Goal: Information Seeking & Learning: Understand process/instructions

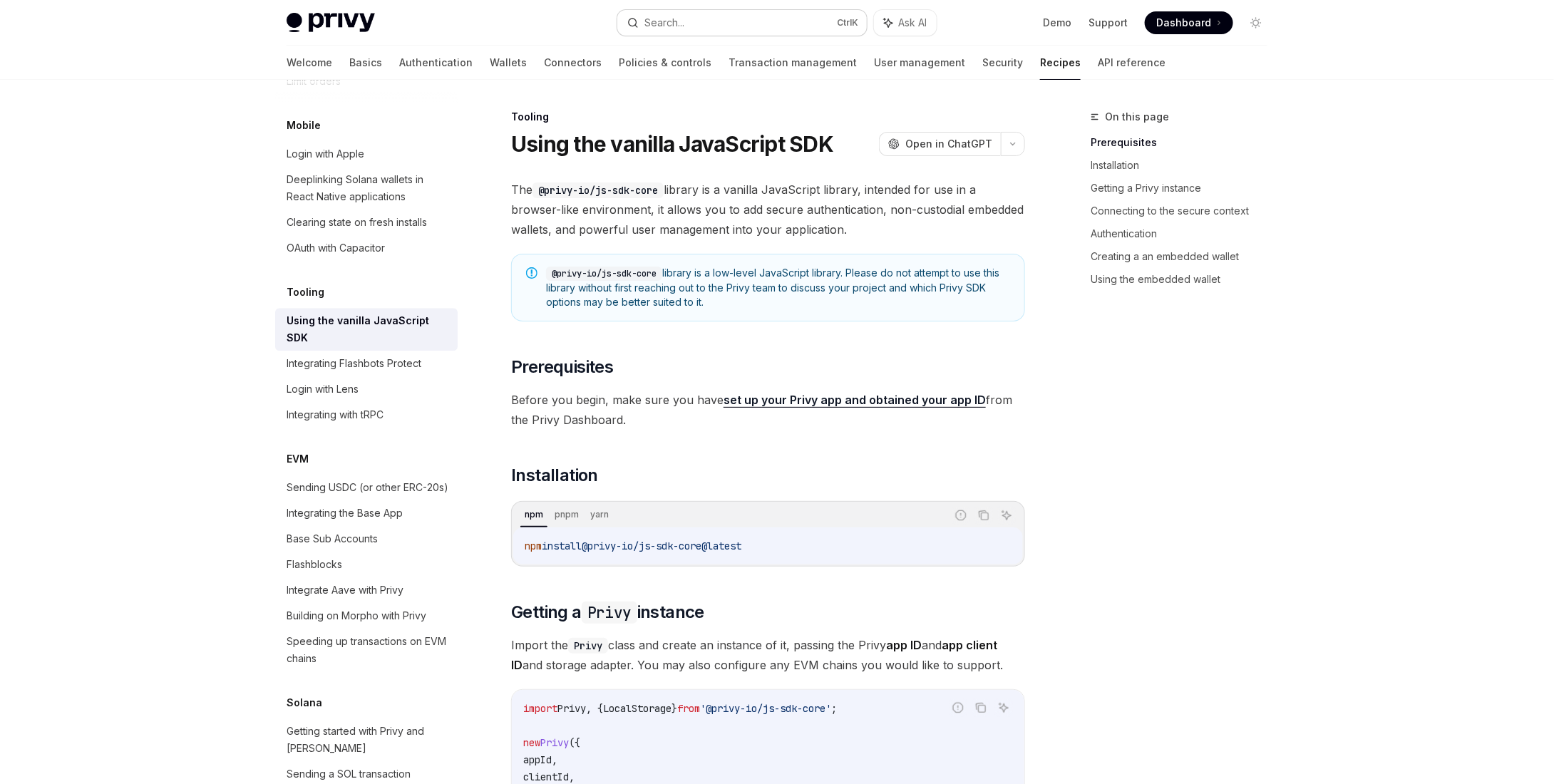
click at [678, 21] on div "Search..." at bounding box center [664, 22] width 40 height 17
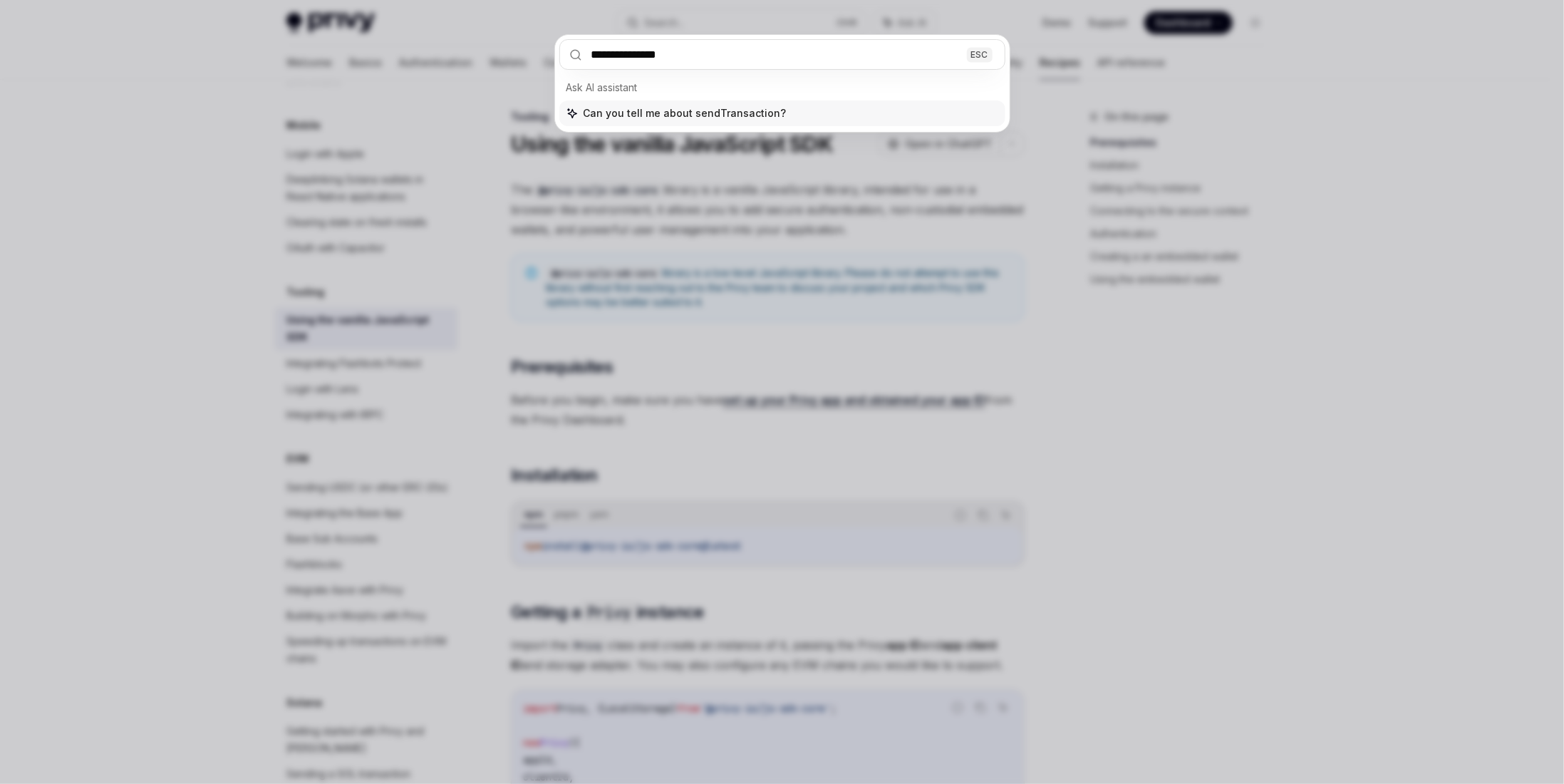
type input "**********"
type textarea "*"
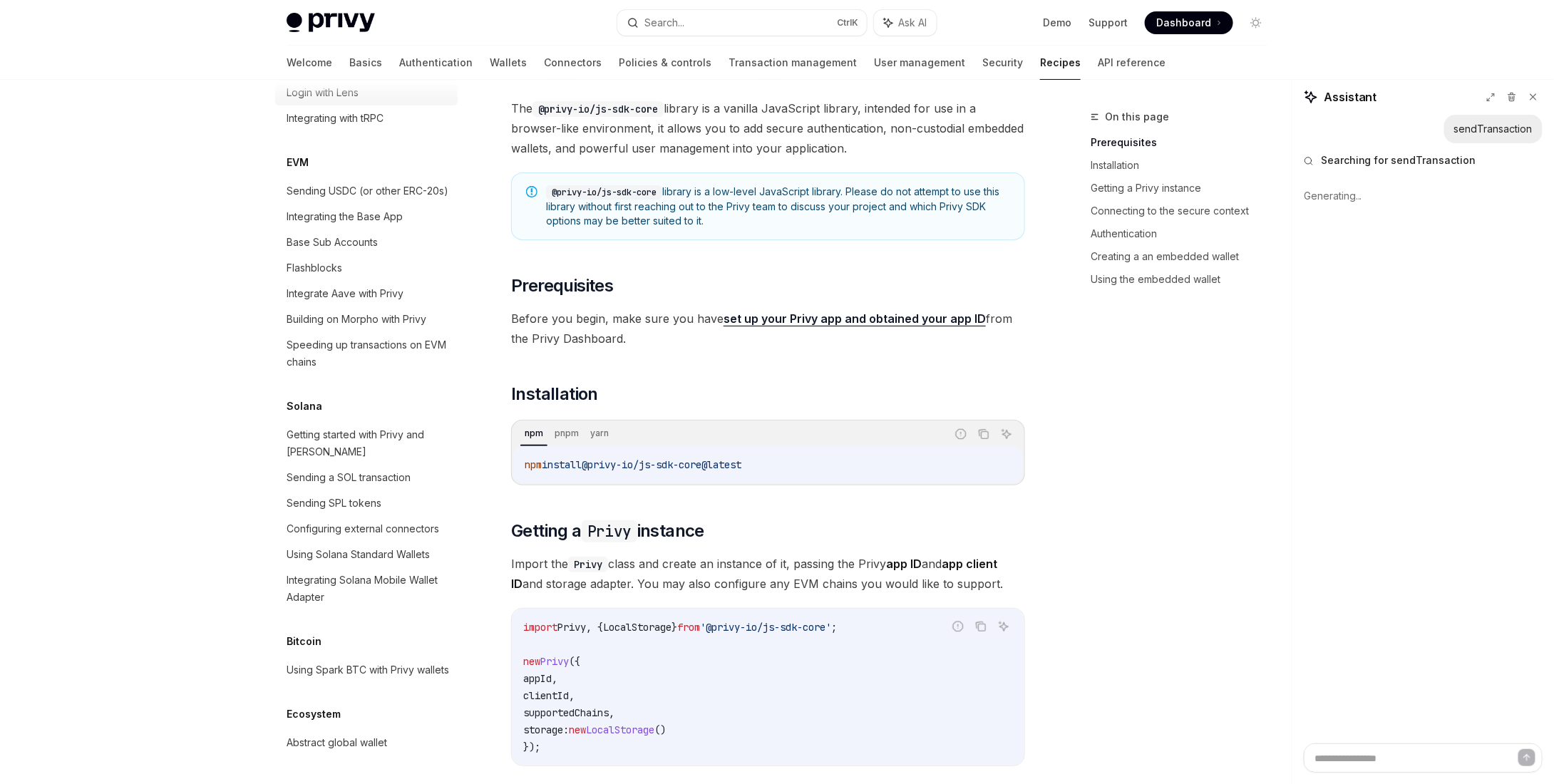
scroll to position [285, 0]
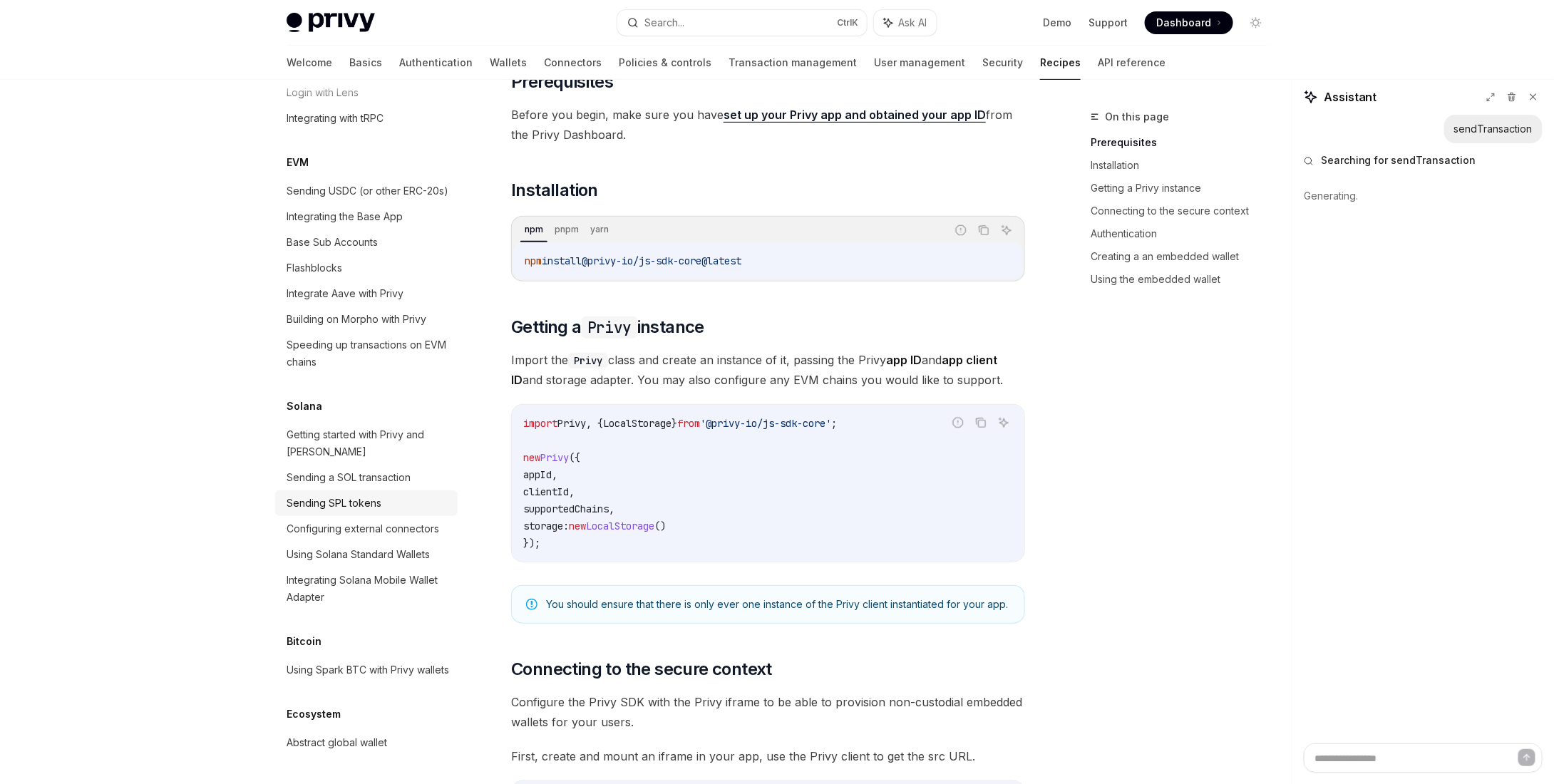
type textarea "*"
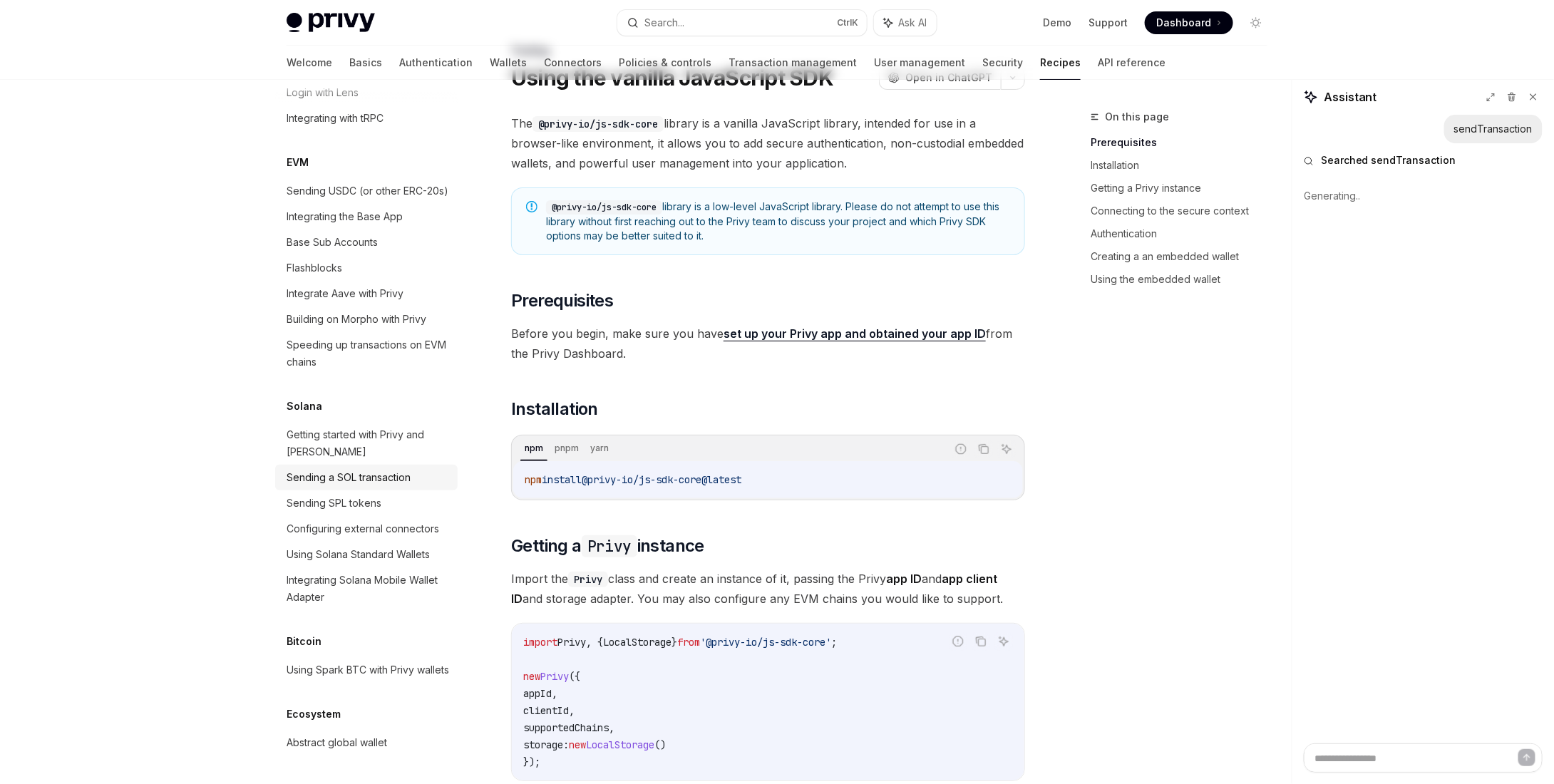
scroll to position [0, 0]
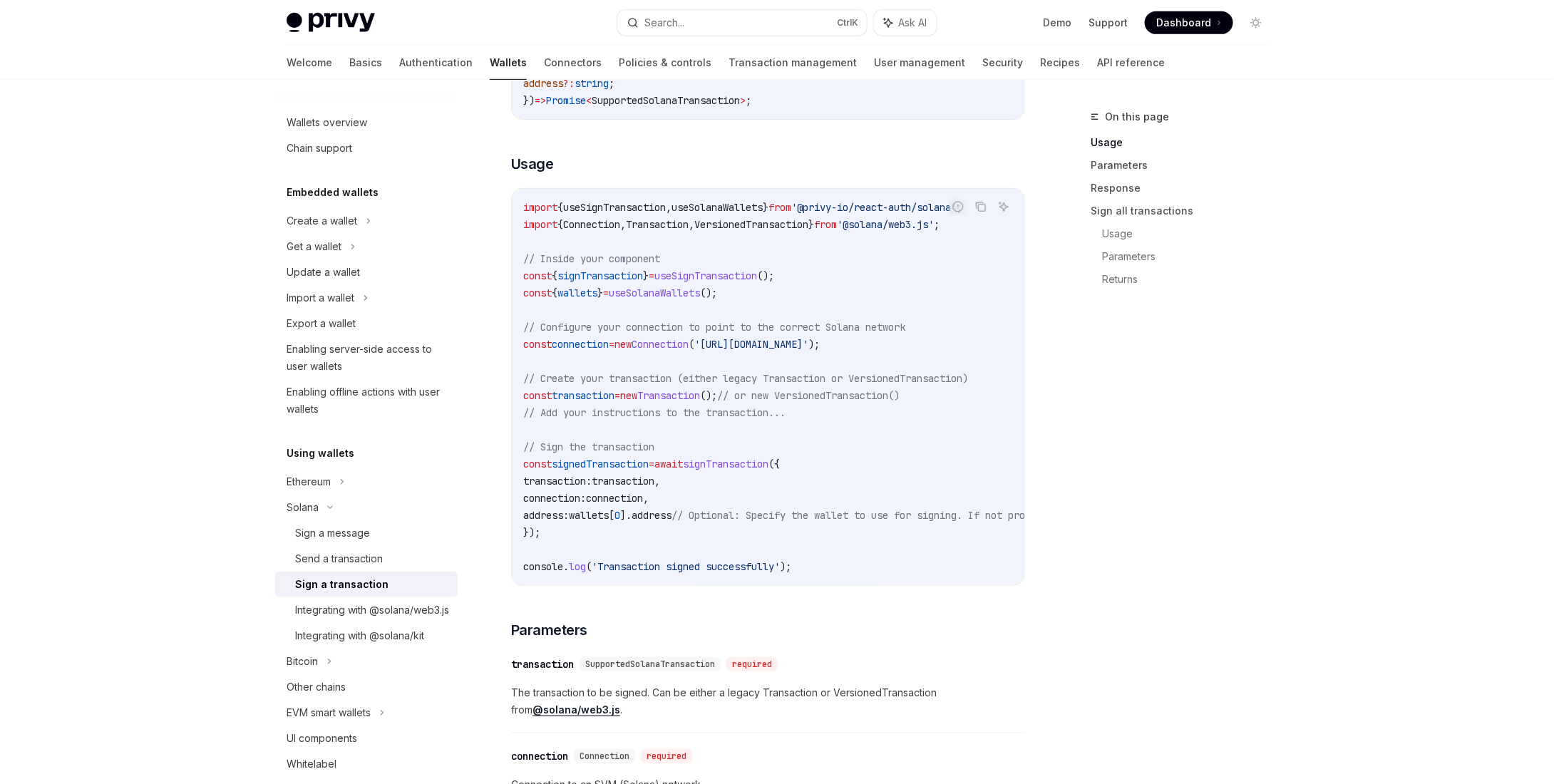
scroll to position [427, 0]
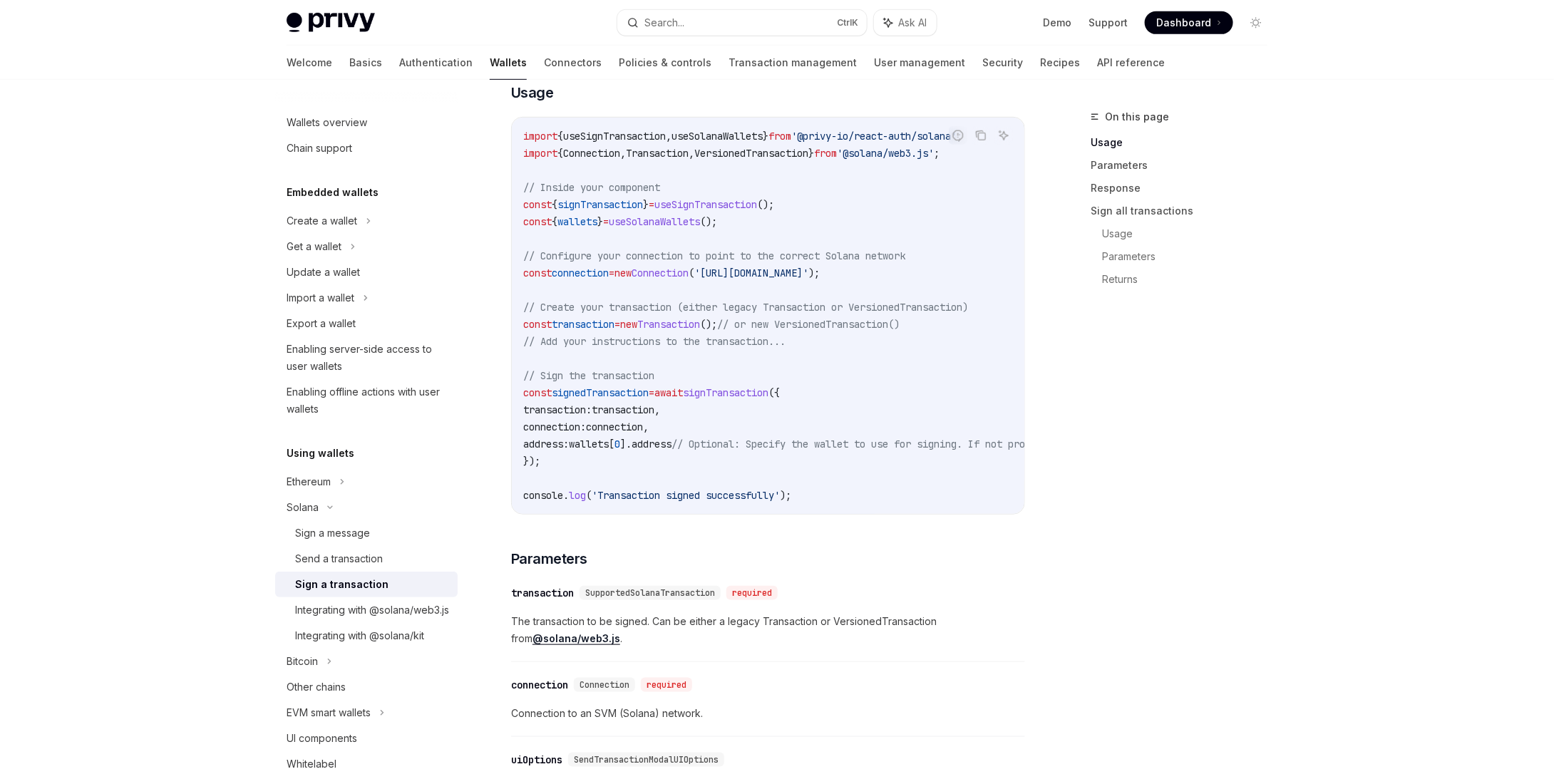
click at [555, 441] on span "address:" at bounding box center [545, 444] width 45 height 13
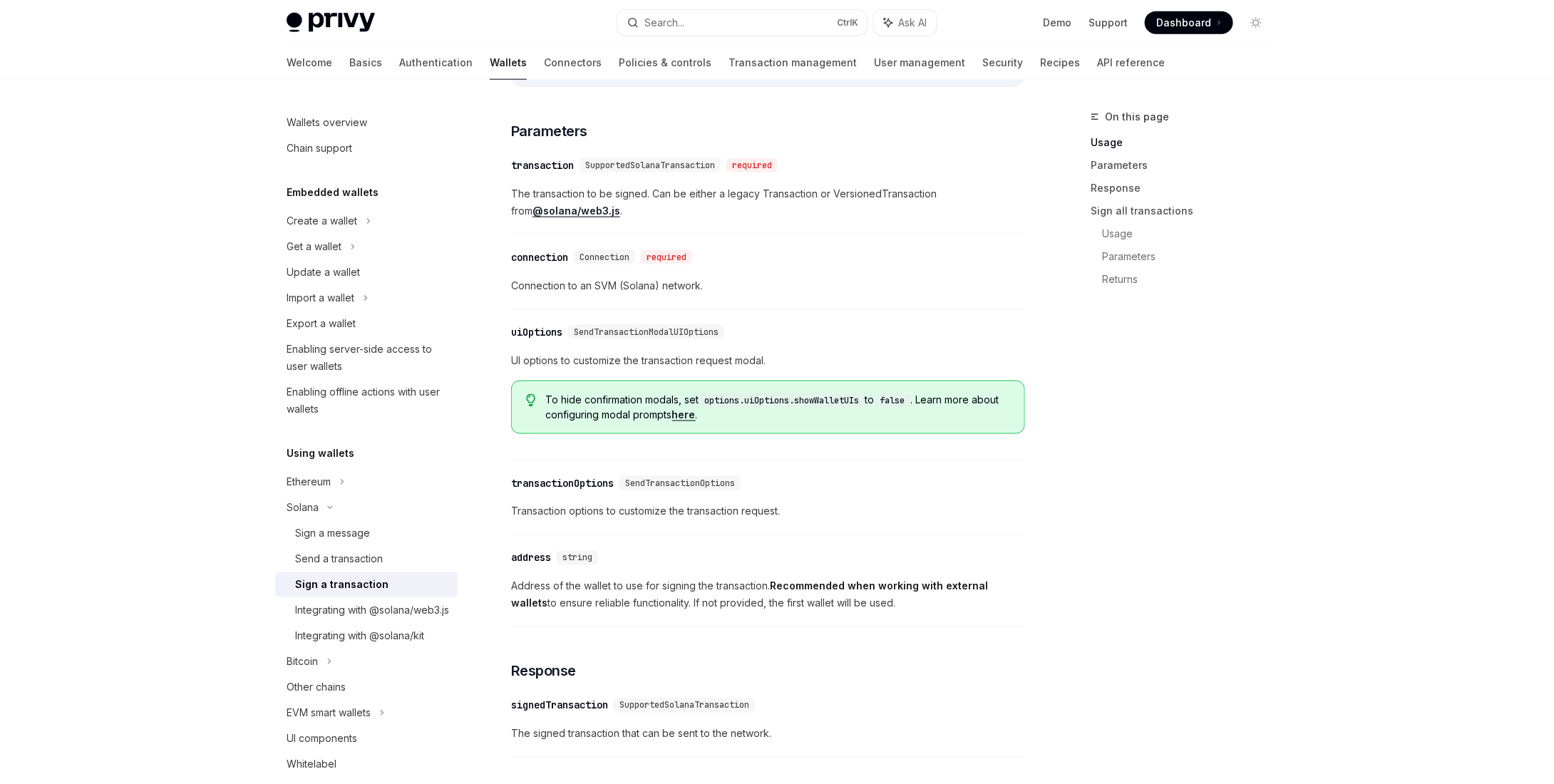
scroll to position [641, 0]
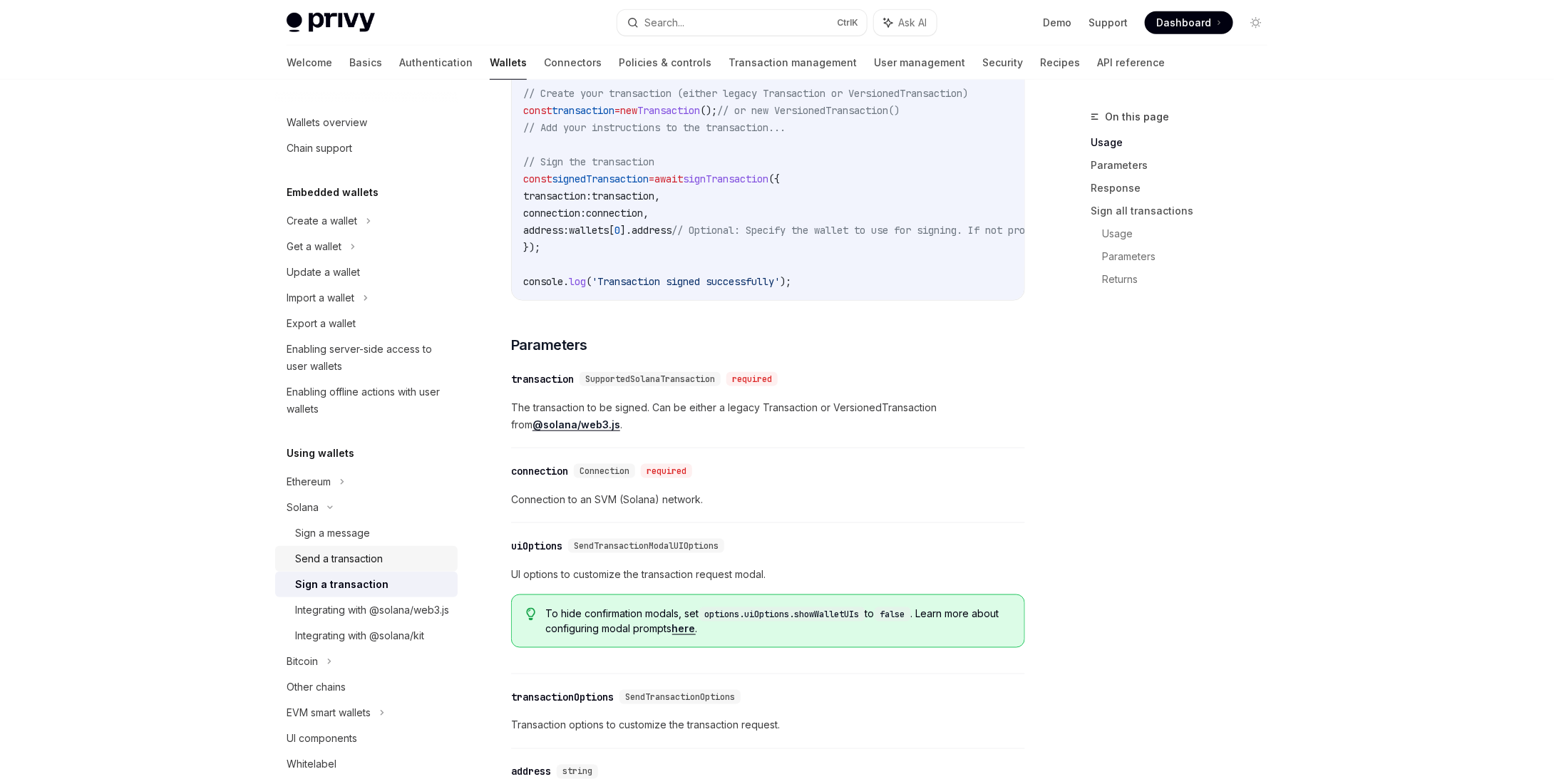
click at [356, 558] on div "Send a transaction" at bounding box center [339, 558] width 88 height 17
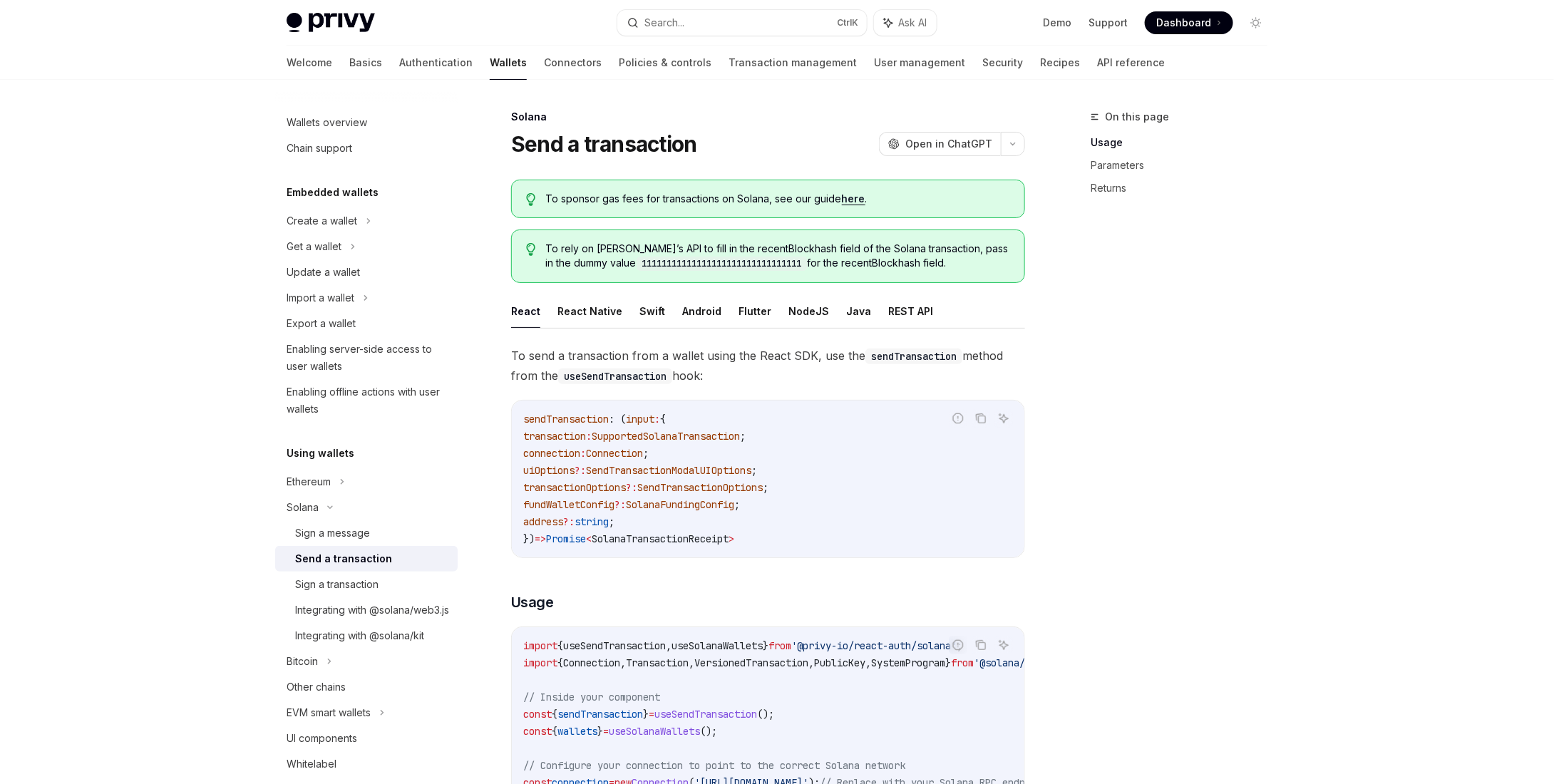
type textarea "*"
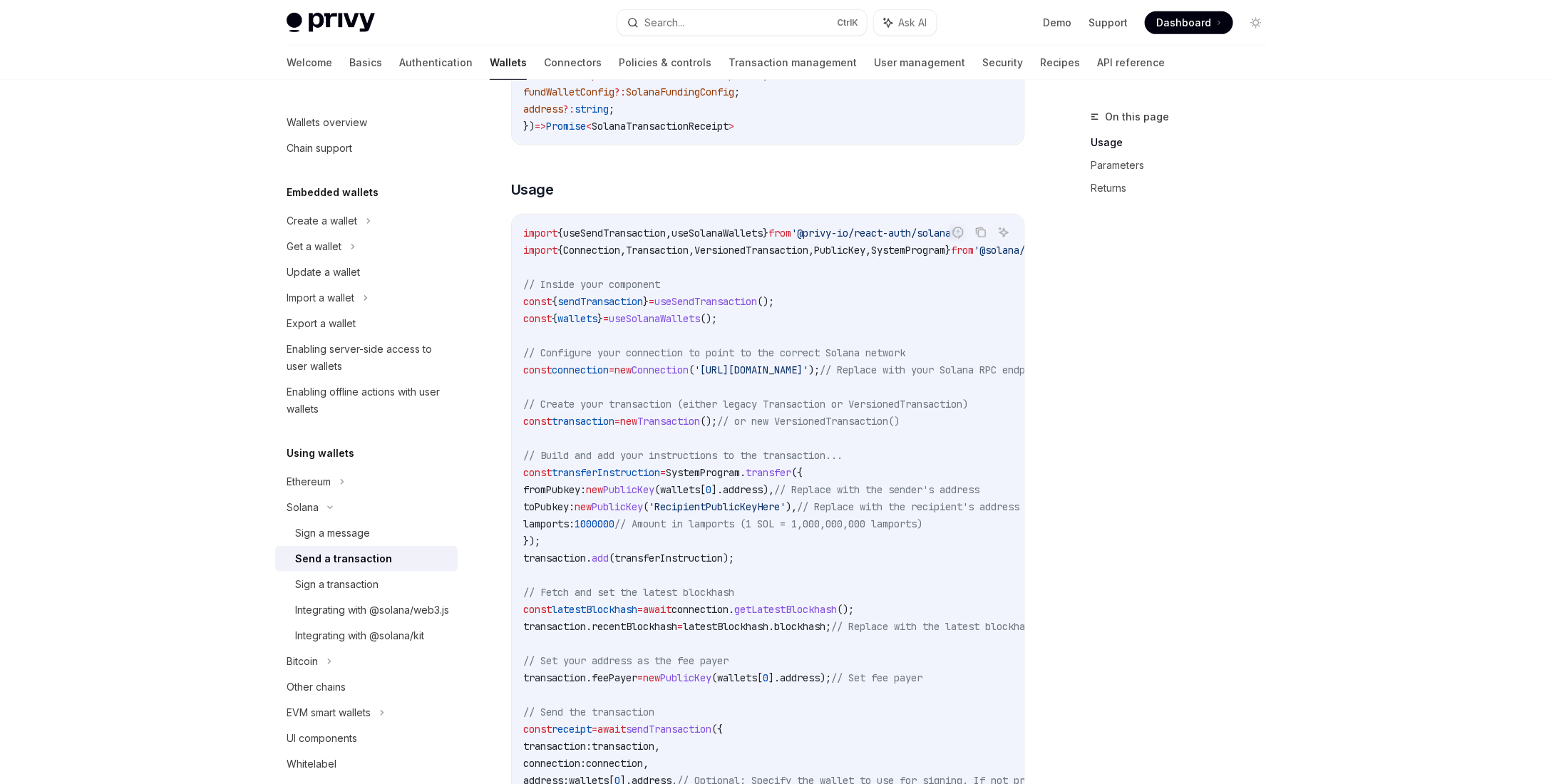
scroll to position [570, 0]
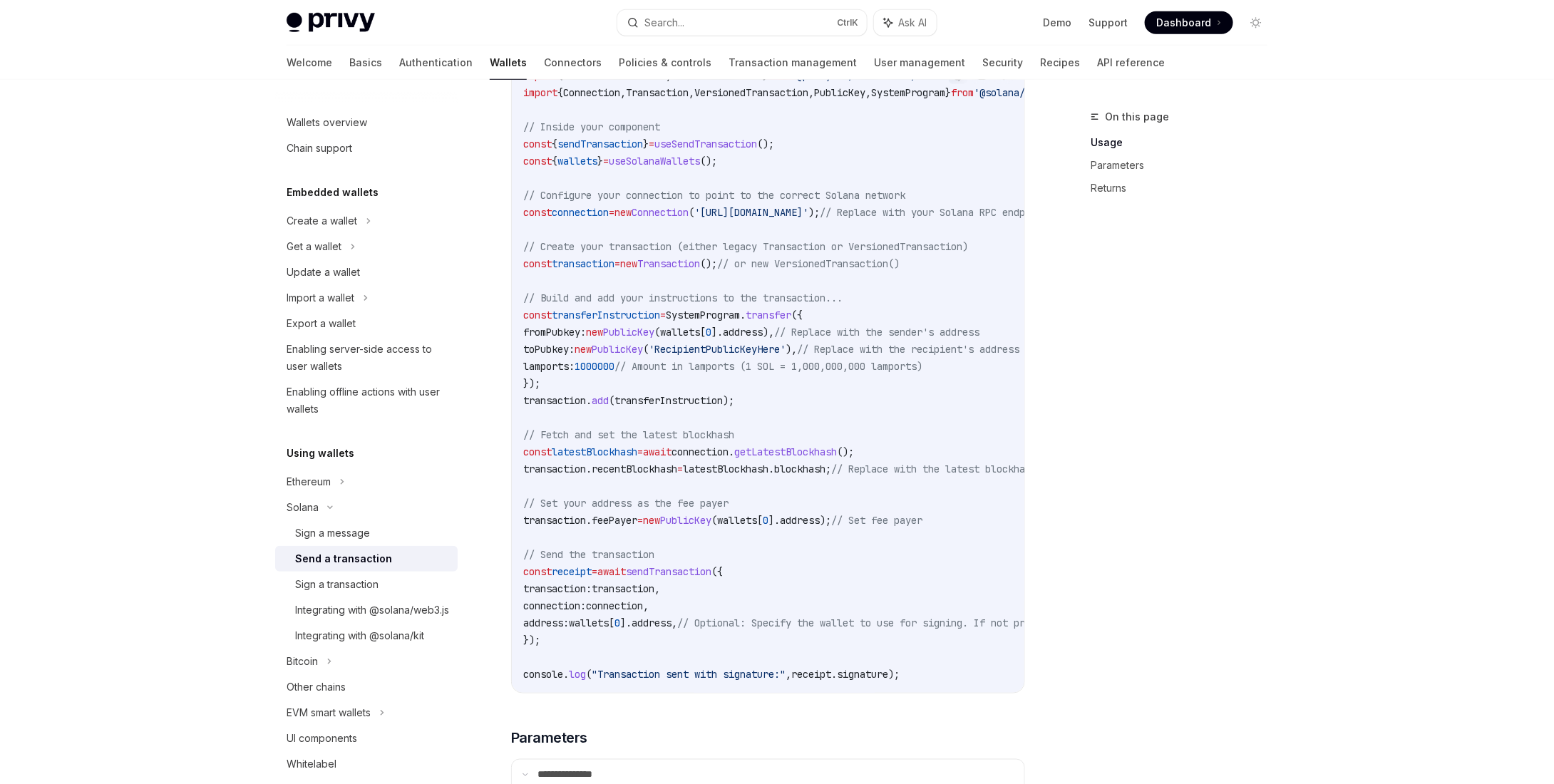
click at [580, 588] on span "transaction:" at bounding box center [557, 588] width 68 height 13
copy span "transaction"
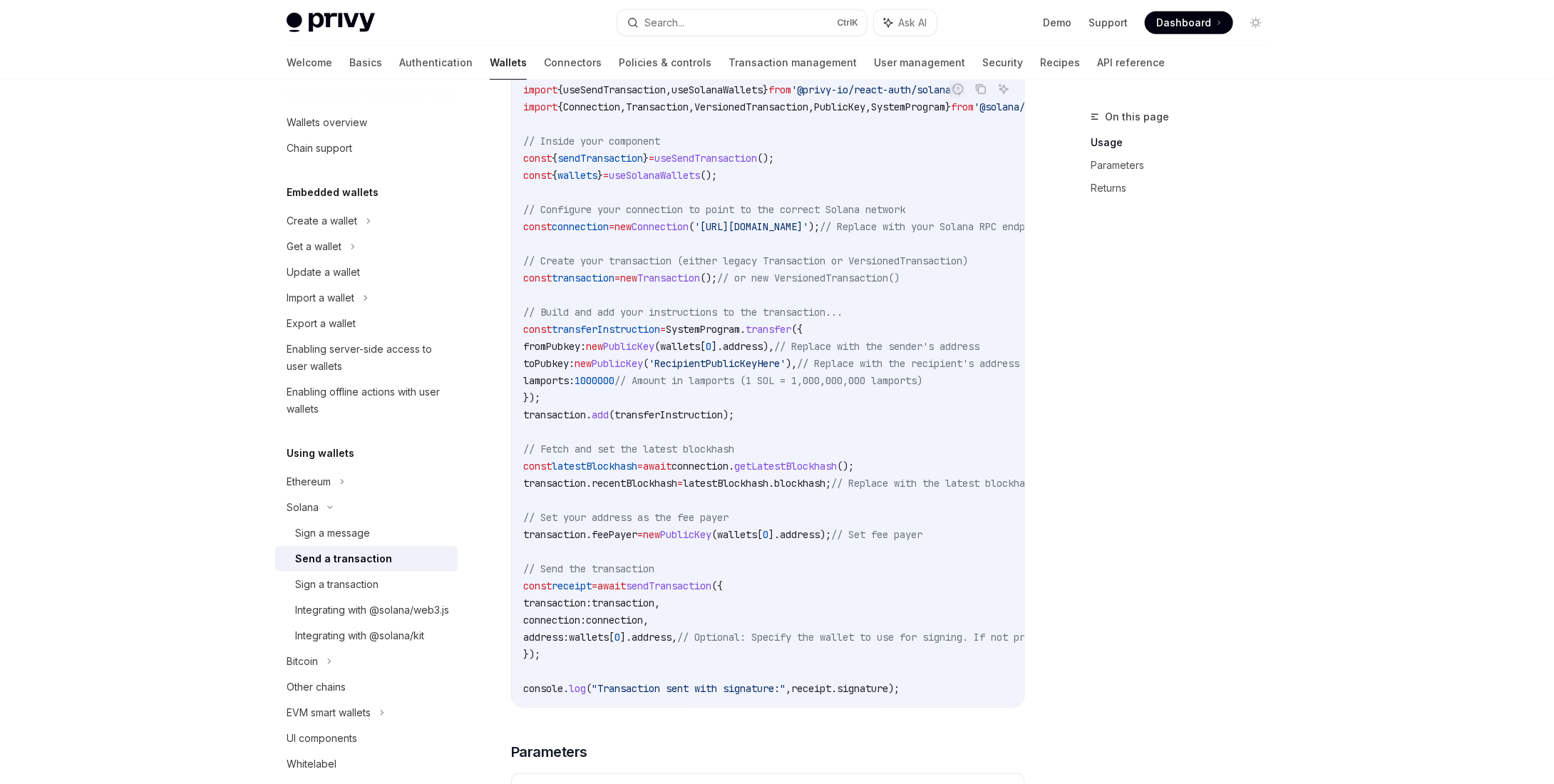
scroll to position [641, 0]
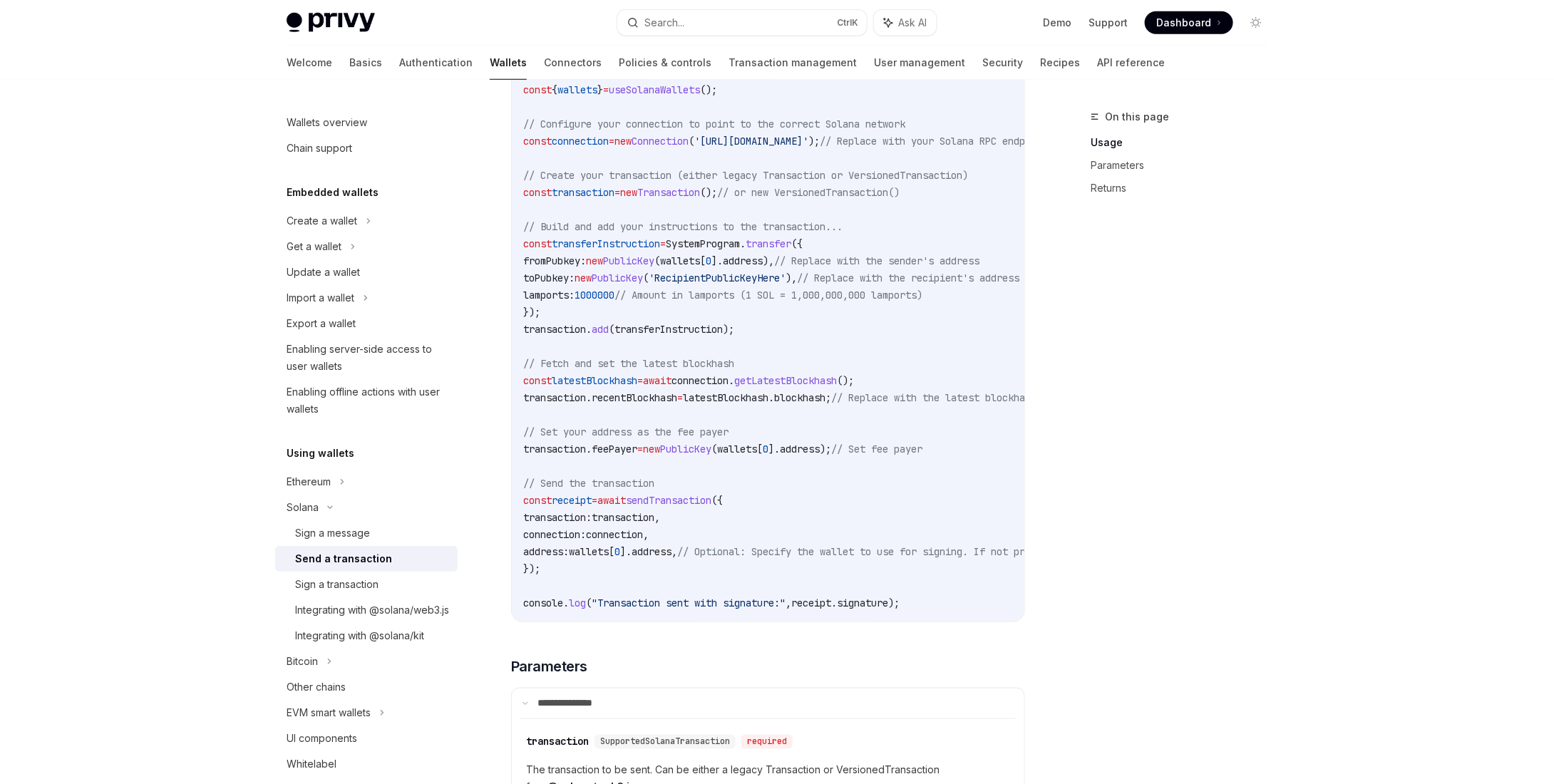
click at [643, 528] on span "connection" at bounding box center [614, 534] width 57 height 13
click at [579, 532] on span "connection:" at bounding box center [554, 534] width 62 height 13
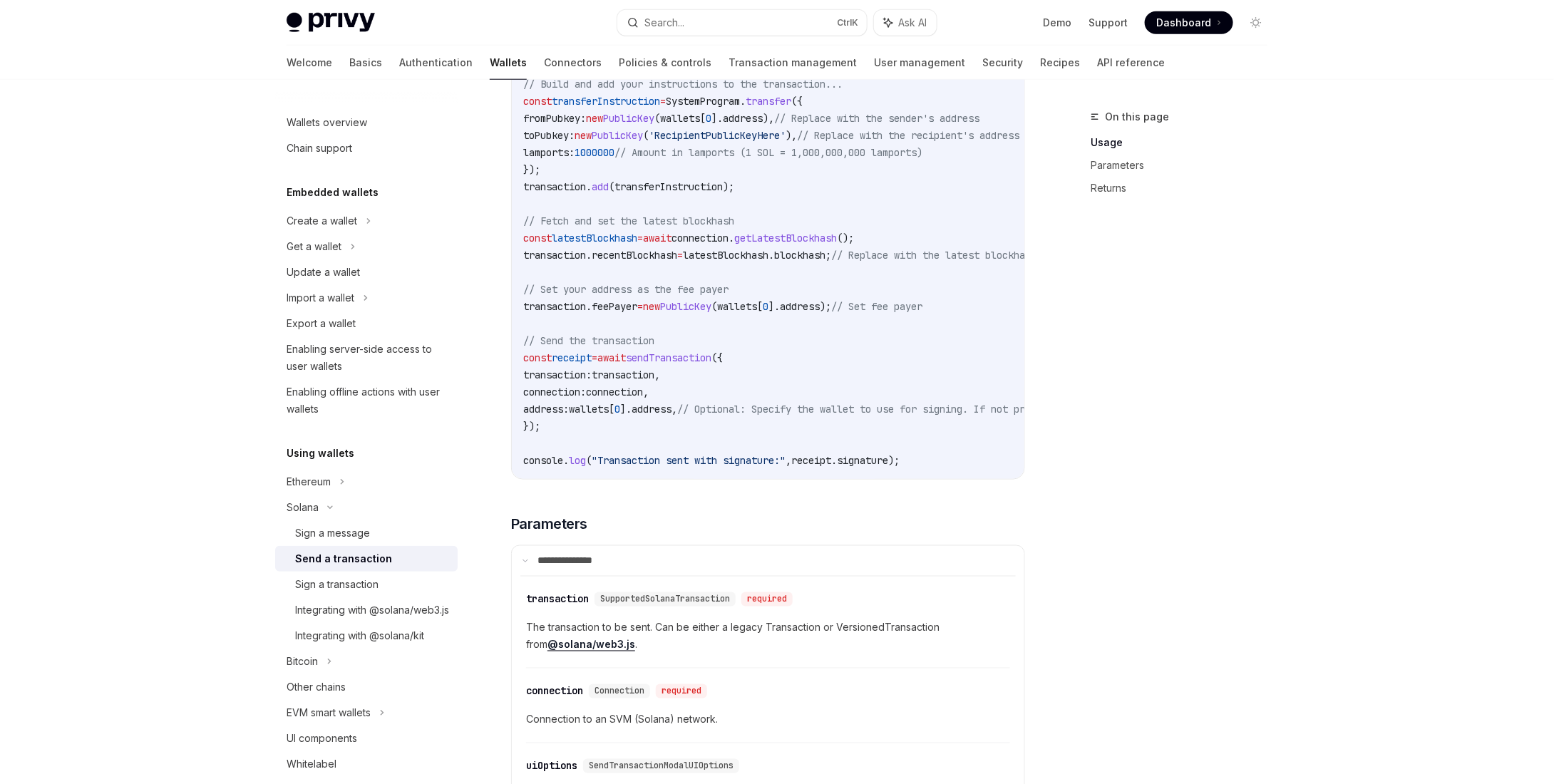
click at [709, 355] on span "sendTransaction" at bounding box center [668, 357] width 86 height 13
copy span "sendTransaction"
